Goal: Task Accomplishment & Management: Manage account settings

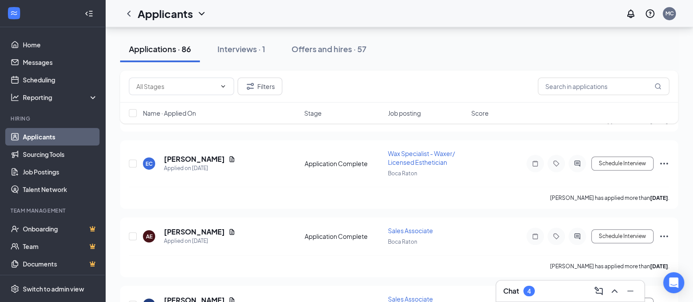
scroll to position [724, 0]
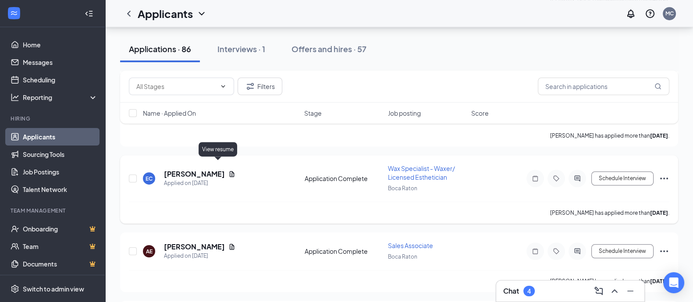
click at [228, 170] on icon "Document" at bounding box center [231, 173] width 7 height 7
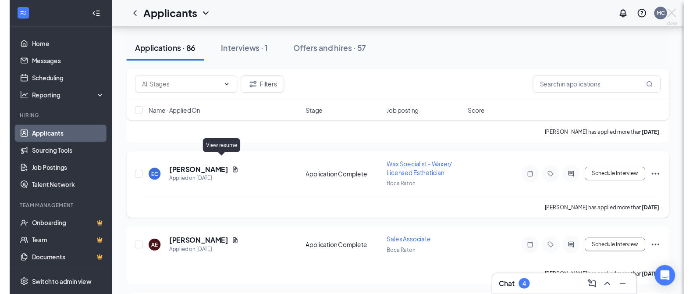
scroll to position [713, 0]
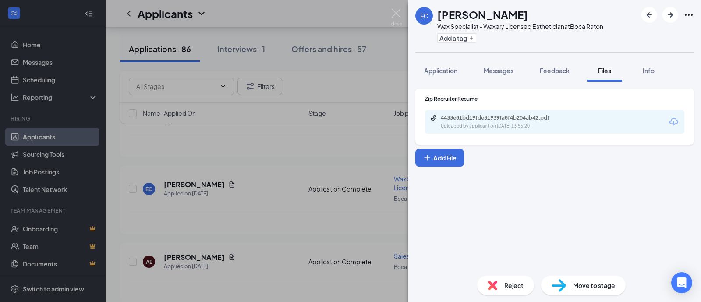
click at [457, 125] on div "Uploaded by applicant on [DATE] 13:55:20" at bounding box center [506, 126] width 131 height 7
click at [394, 16] on img at bounding box center [396, 17] width 11 height 17
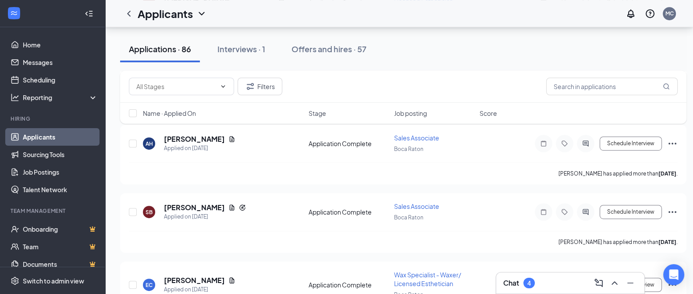
scroll to position [611, 0]
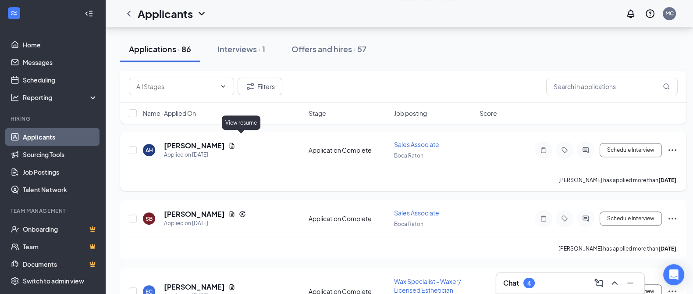
click at [234, 142] on icon "Document" at bounding box center [232, 145] width 5 height 6
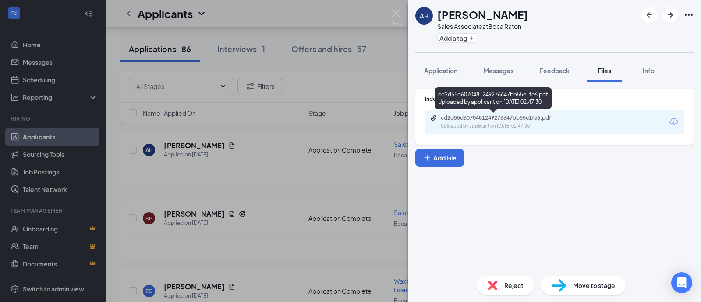
click at [466, 115] on div "cd2d55d6070481249276647bb55e1fe6.pdf" at bounding box center [502, 117] width 123 height 7
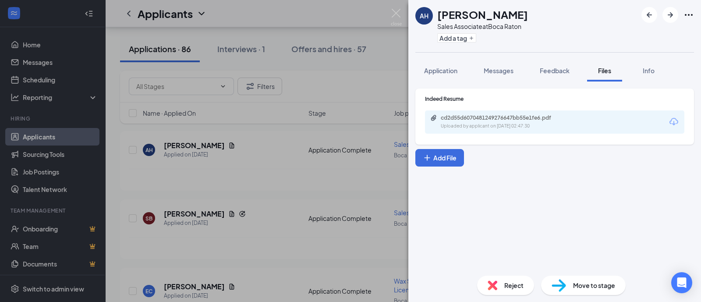
click at [386, 8] on div "AH [PERSON_NAME] Sales Associate at [GEOGRAPHIC_DATA] Add a tag Application Mes…" at bounding box center [350, 151] width 701 height 302
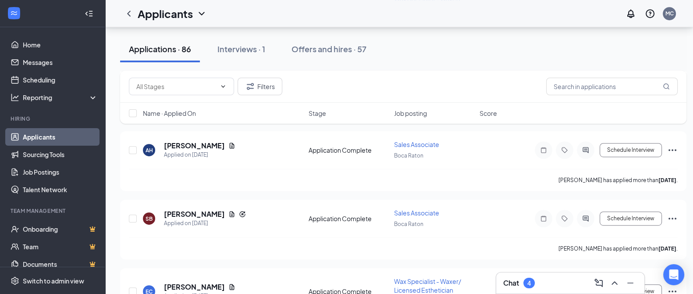
click at [391, 13] on div "Applicants MC" at bounding box center [399, 13] width 588 height 27
